Goal: Task Accomplishment & Management: Manage account settings

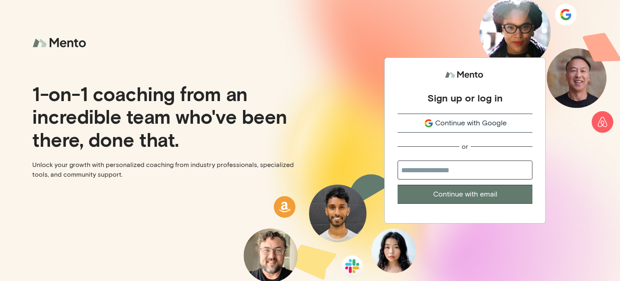
click at [458, 167] on input "email" at bounding box center [465, 169] width 135 height 19
type input "**********"
click at [454, 197] on button "Continue with email" at bounding box center [465, 194] width 135 height 19
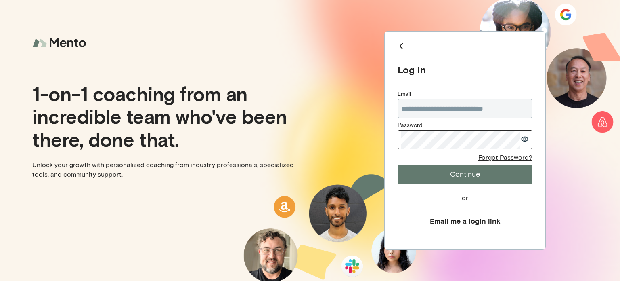
click at [447, 172] on button "Continue" at bounding box center [465, 174] width 135 height 19
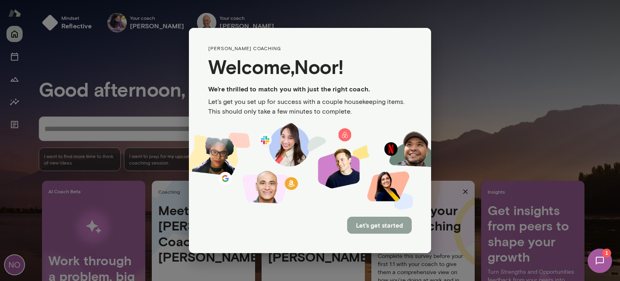
click at [386, 228] on button "Let's get started" at bounding box center [379, 224] width 65 height 17
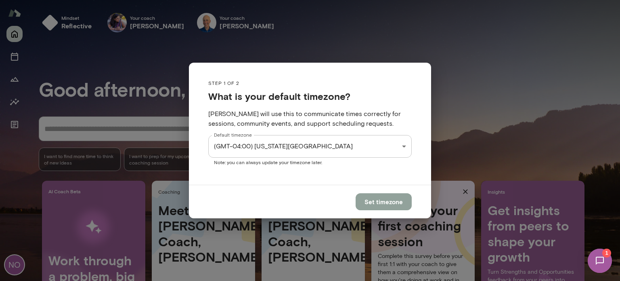
click at [375, 202] on button "Set timezone" at bounding box center [384, 201] width 56 height 17
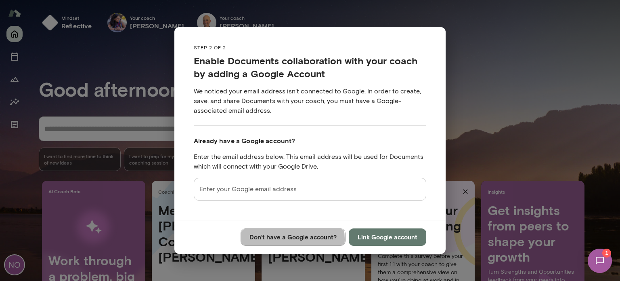
click at [289, 239] on button "Don’t have a Google account?" at bounding box center [293, 236] width 105 height 17
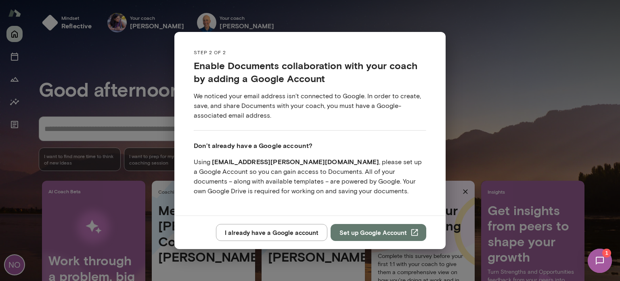
click at [103, 61] on div "Step 2 of 2 Enable Documents collaboration with your coach by adding a Google A…" at bounding box center [310, 140] width 620 height 281
click at [281, 230] on button "I already have a Google account" at bounding box center [271, 232] width 111 height 17
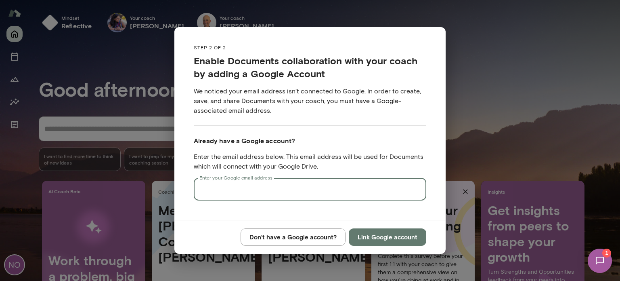
click at [264, 184] on input "Enter your Google email address" at bounding box center [310, 189] width 233 height 23
type input "*"
type input "**********"
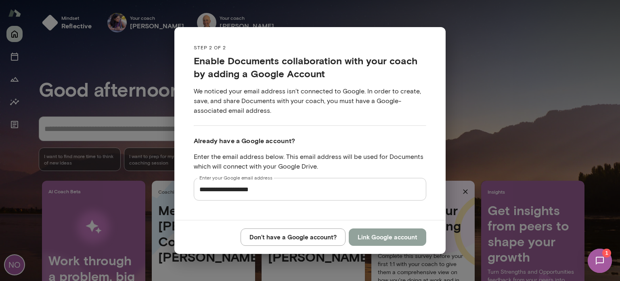
click at [385, 237] on button "Link Google account" at bounding box center [388, 236] width 78 height 17
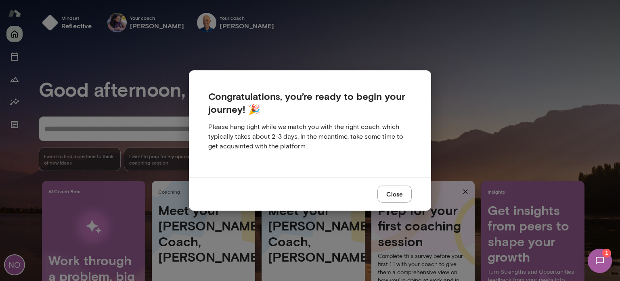
click at [391, 196] on button "Close" at bounding box center [395, 193] width 34 height 17
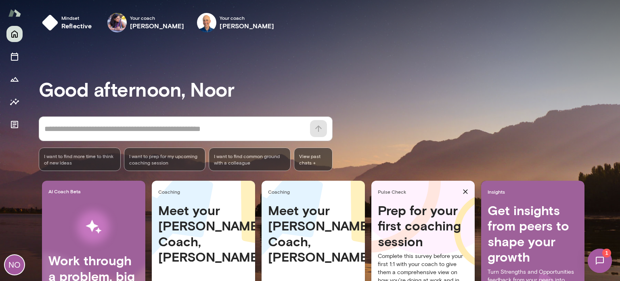
scroll to position [83, 0]
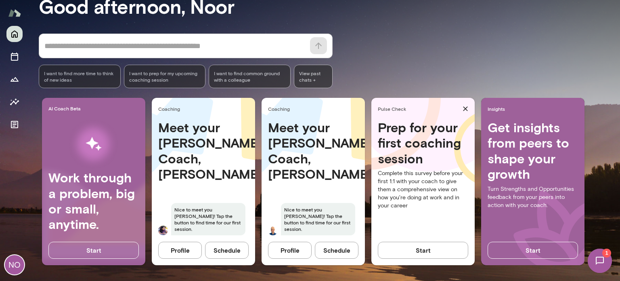
click at [291, 248] on button "Profile" at bounding box center [290, 249] width 44 height 17
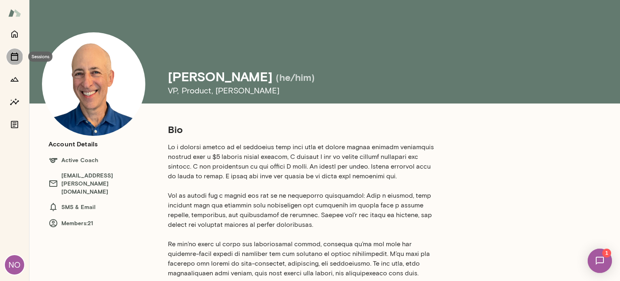
click at [13, 58] on icon "Sessions" at bounding box center [15, 57] width 10 height 10
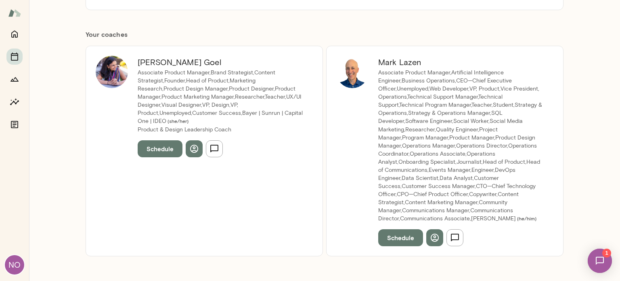
scroll to position [177, 0]
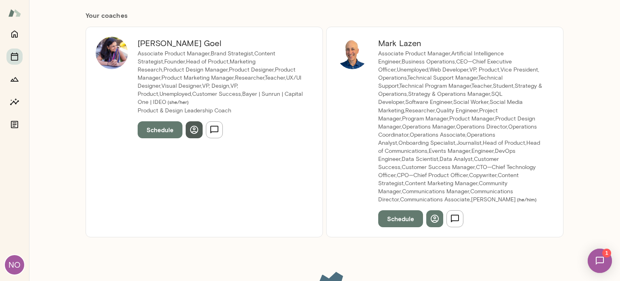
click at [189, 125] on icon "button" at bounding box center [194, 130] width 10 height 10
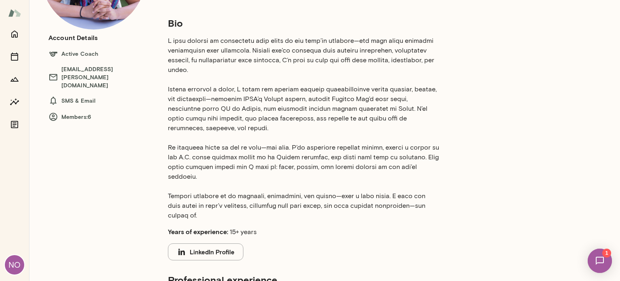
scroll to position [79, 0]
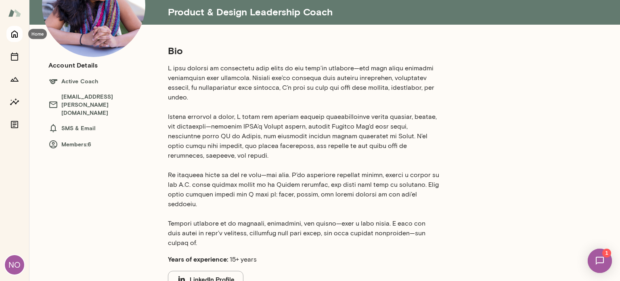
click at [15, 40] on button "Home" at bounding box center [14, 34] width 16 height 16
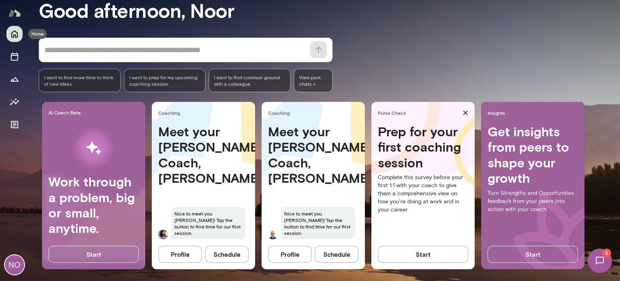
scroll to position [79, 0]
click at [294, 255] on button "Profile" at bounding box center [290, 253] width 44 height 17
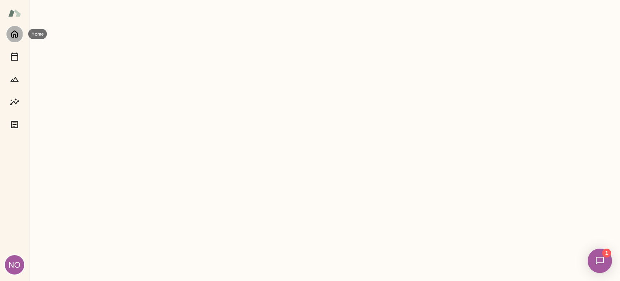
click at [13, 34] on icon "Home" at bounding box center [15, 34] width 10 height 10
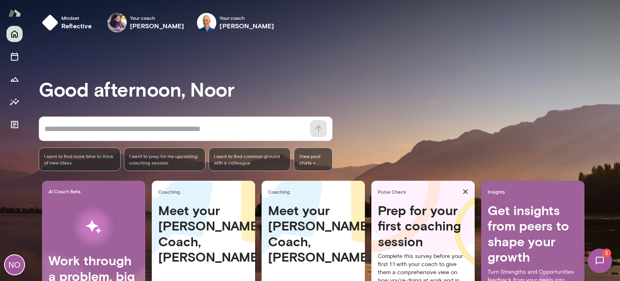
scroll to position [83, 0]
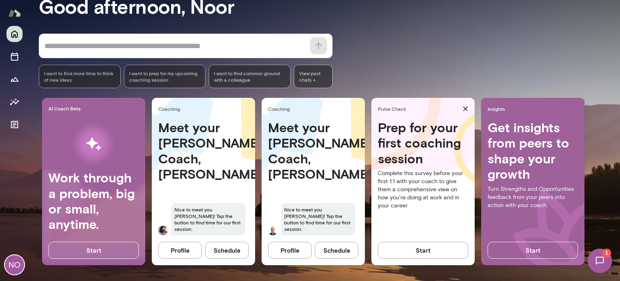
click at [231, 246] on button "Schedule" at bounding box center [227, 249] width 44 height 17
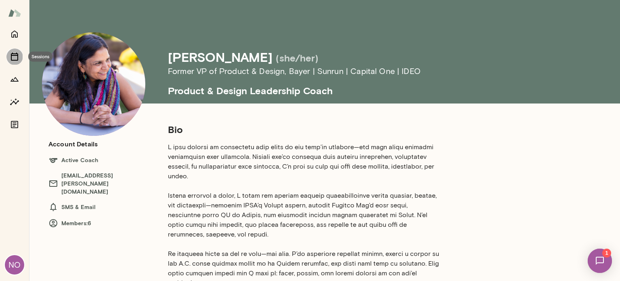
click at [13, 61] on button "Sessions" at bounding box center [14, 56] width 16 height 16
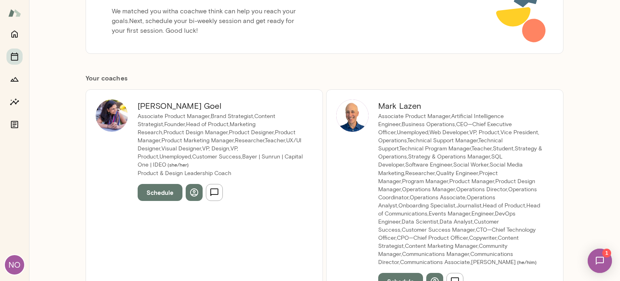
scroll to position [224, 0]
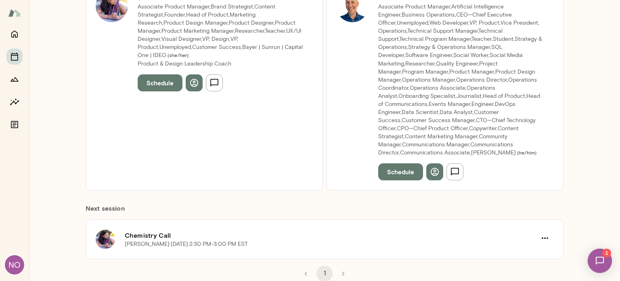
click at [394, 174] on button "Schedule" at bounding box center [400, 171] width 45 height 17
